Goal: Task Accomplishment & Management: Manage account settings

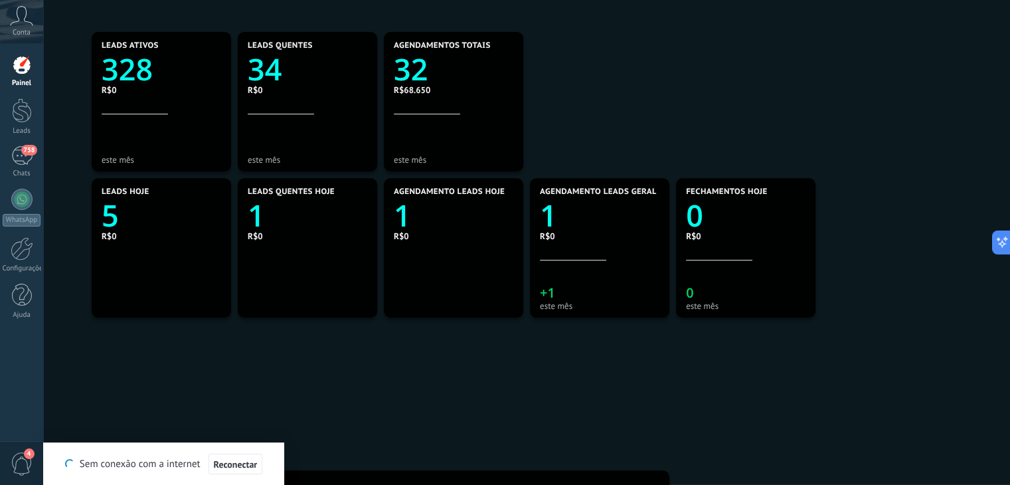
scroll to position [579, 0]
click at [234, 458] on button "Reconectar" at bounding box center [236, 464] width 54 height 21
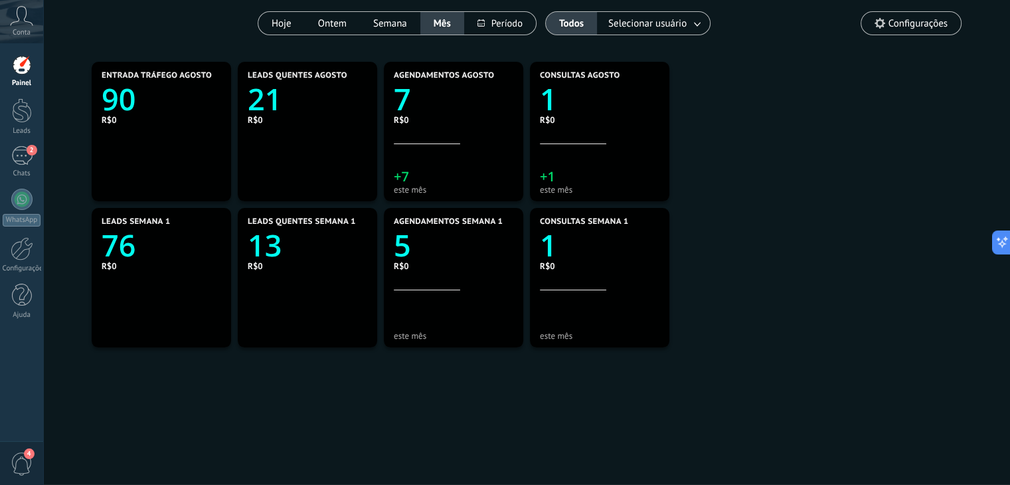
scroll to position [111, 0]
click at [157, 243] on icon "76" at bounding box center [162, 241] width 120 height 30
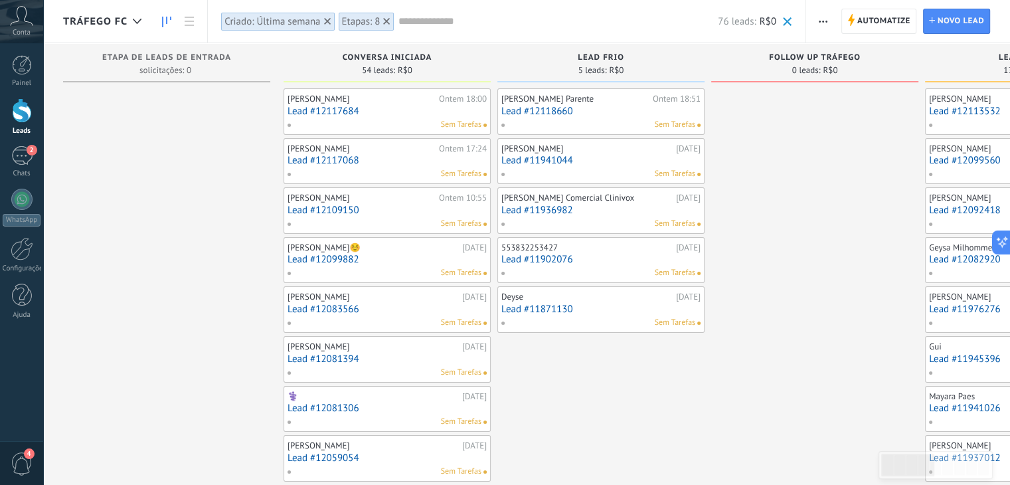
click at [258, 15] on div "Criado: Última semana" at bounding box center [273, 21] width 96 height 13
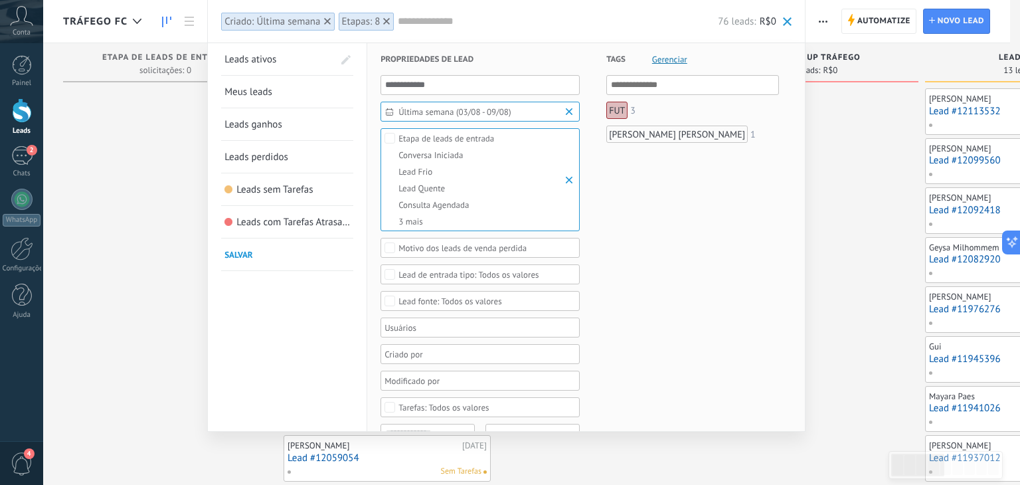
click at [476, 117] on div "Última semana (03/08 - 09/08)" at bounding box center [480, 112] width 199 height 20
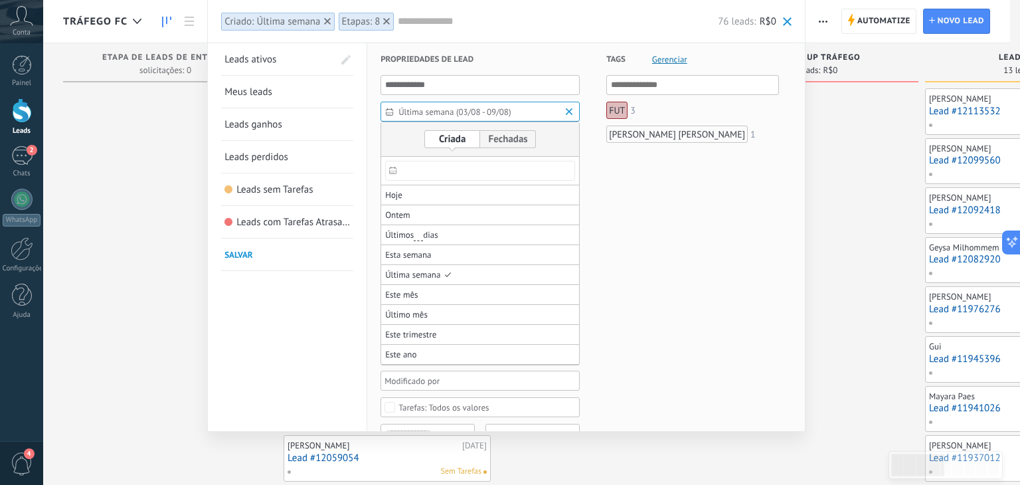
click at [386, 171] on div at bounding box center [393, 170] width 14 height 26
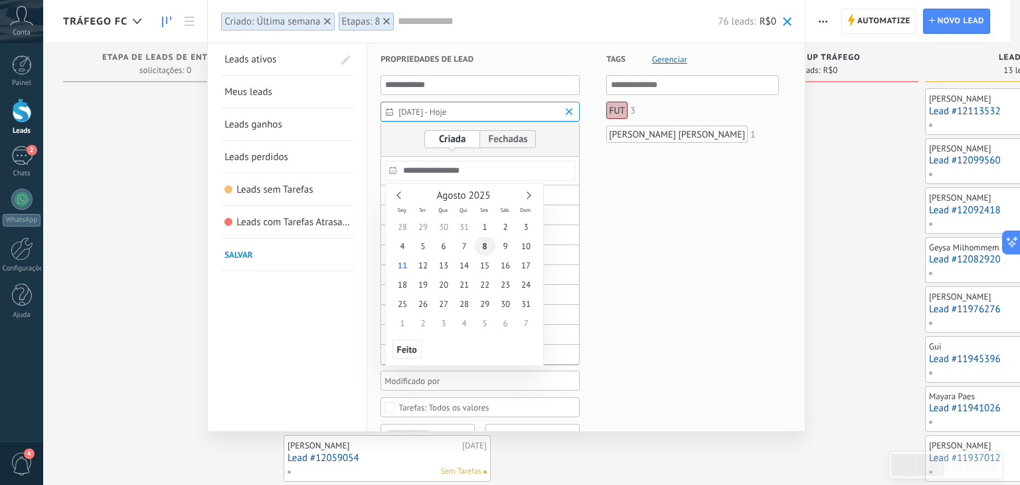
click at [485, 244] on span "8" at bounding box center [485, 245] width 21 height 19
click at [407, 261] on span "11" at bounding box center [403, 265] width 21 height 19
type input "**********"
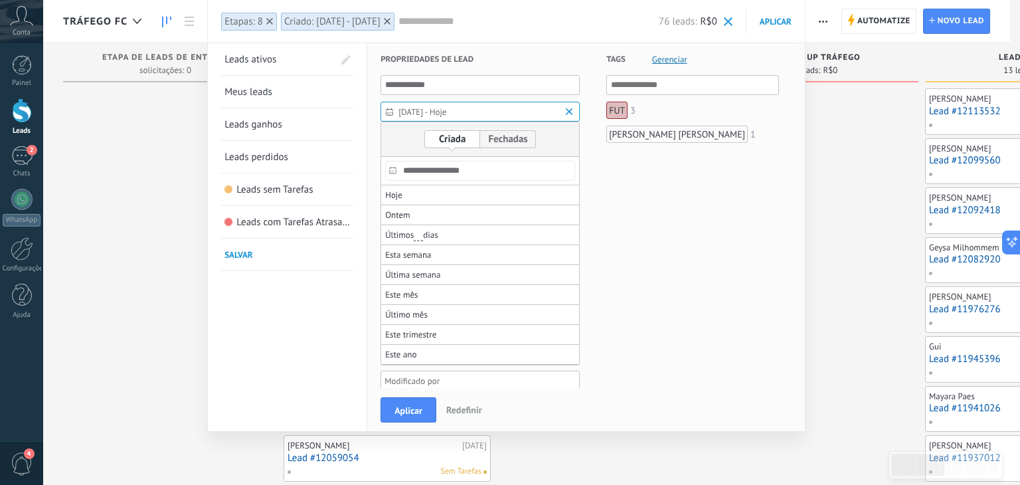
click at [409, 410] on div at bounding box center [510, 332] width 1020 height 305
click at [409, 410] on span "Aplicar" at bounding box center [409, 410] width 28 height 9
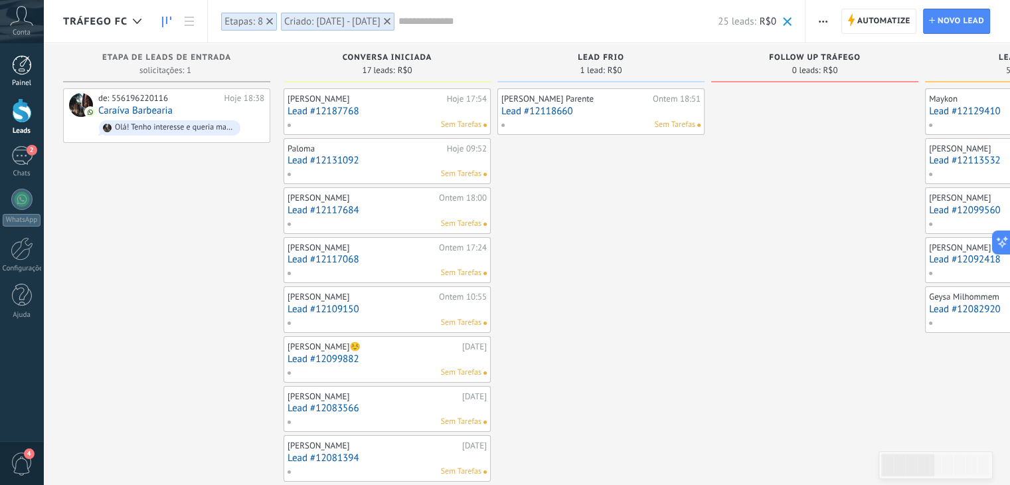
click at [25, 63] on div at bounding box center [22, 65] width 20 height 20
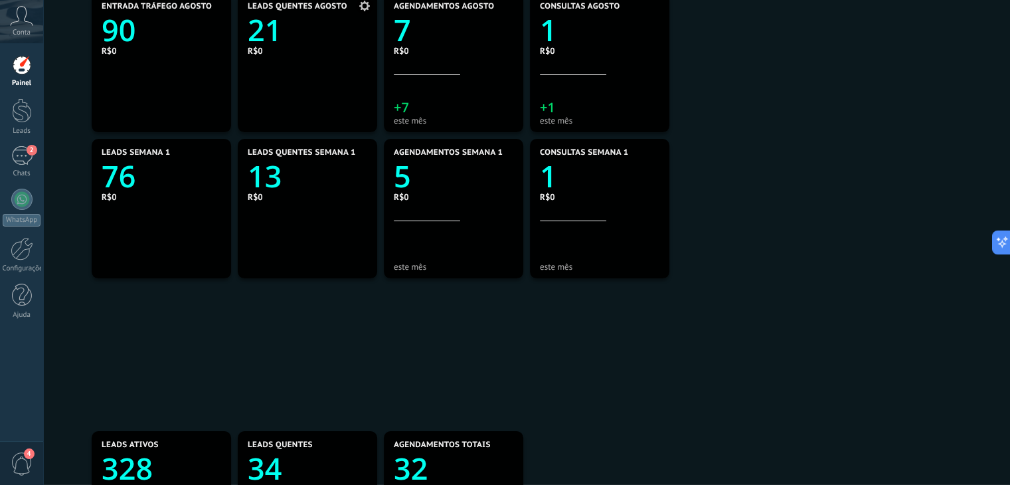
scroll to position [180, 0]
